Goal: Browse casually

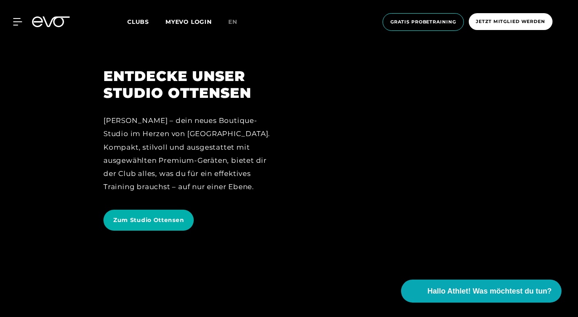
click at [421, 205] on div at bounding box center [388, 158] width 174 height 181
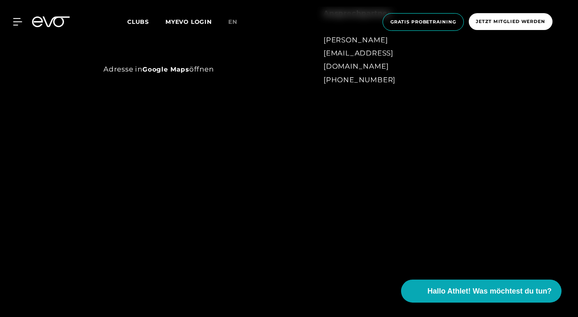
scroll to position [694, 0]
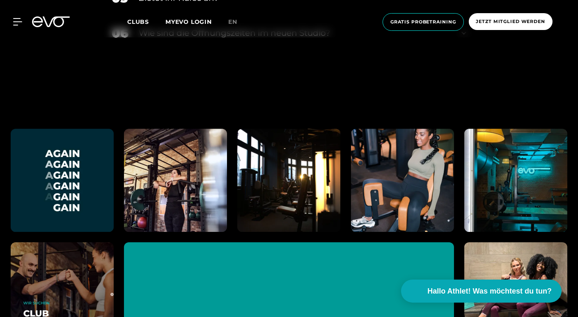
scroll to position [2944, 0]
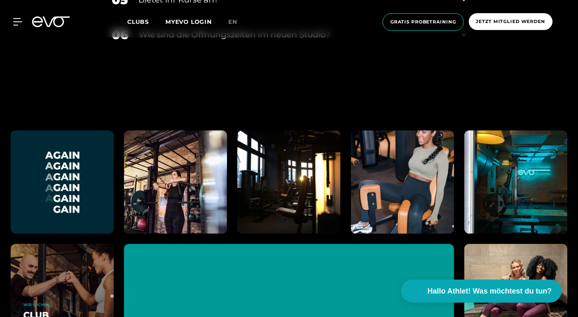
click at [430, 162] on img at bounding box center [402, 181] width 113 height 113
